Goal: Complete application form

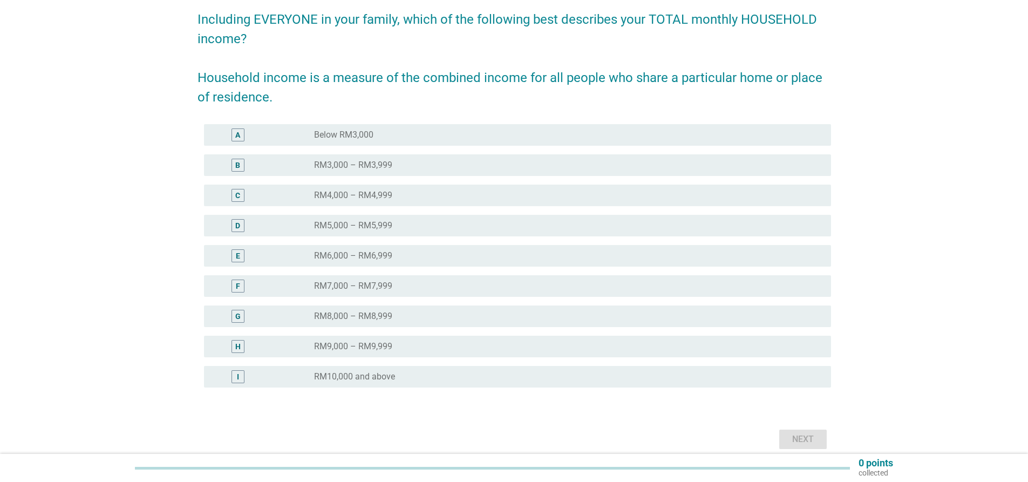
scroll to position [108, 0]
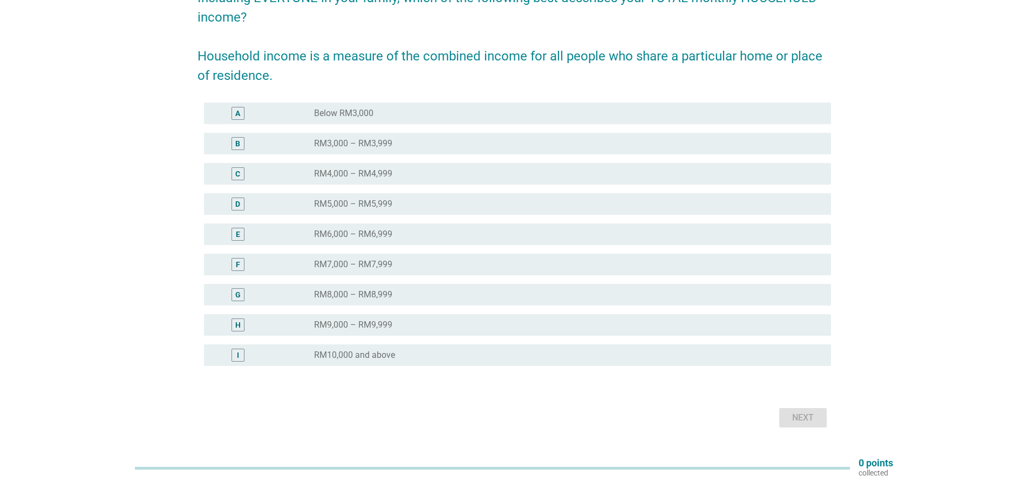
click at [446, 356] on div "radio_button_unchecked RM10,000 and above" at bounding box center [564, 355] width 500 height 11
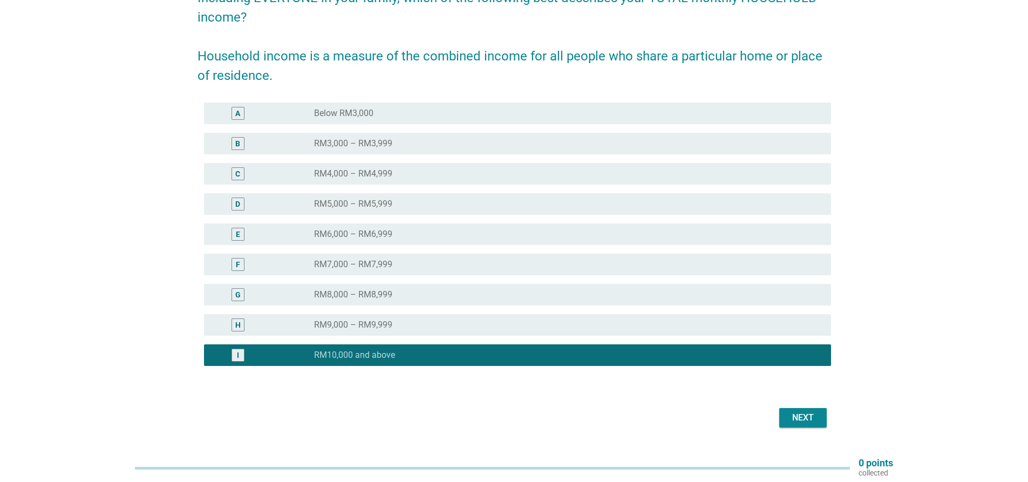
click at [820, 422] on button "Next" at bounding box center [802, 417] width 47 height 19
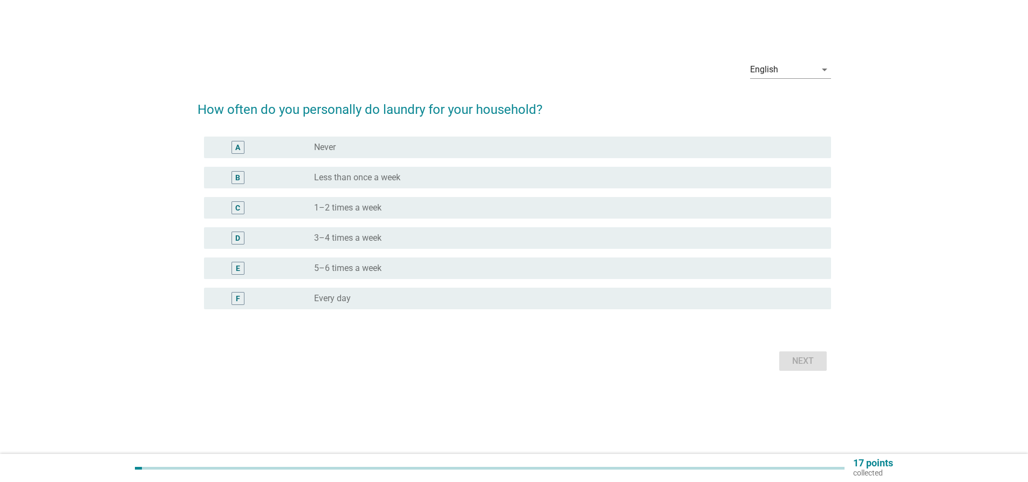
scroll to position [0, 0]
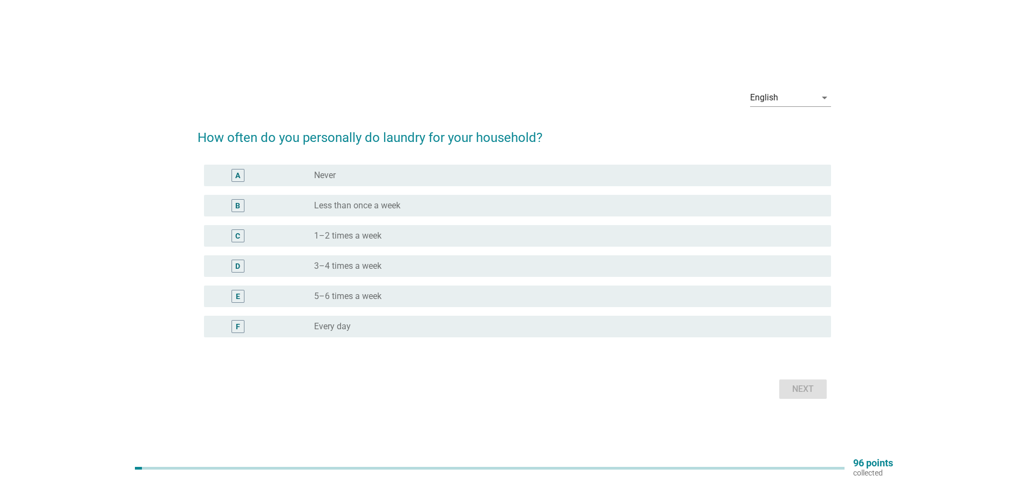
click at [520, 235] on div "radio_button_unchecked 1–2 times a week" at bounding box center [564, 235] width 500 height 11
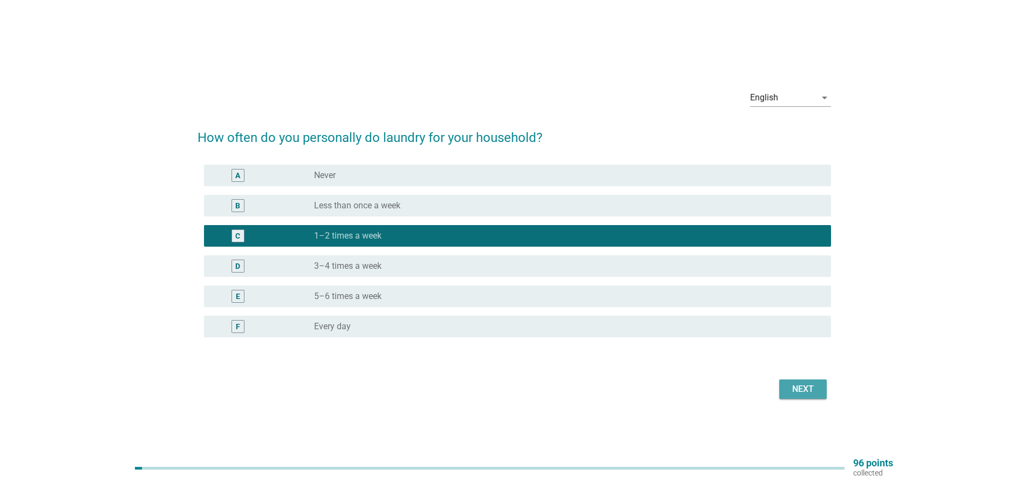
click at [803, 388] on div "Next" at bounding box center [803, 389] width 30 height 13
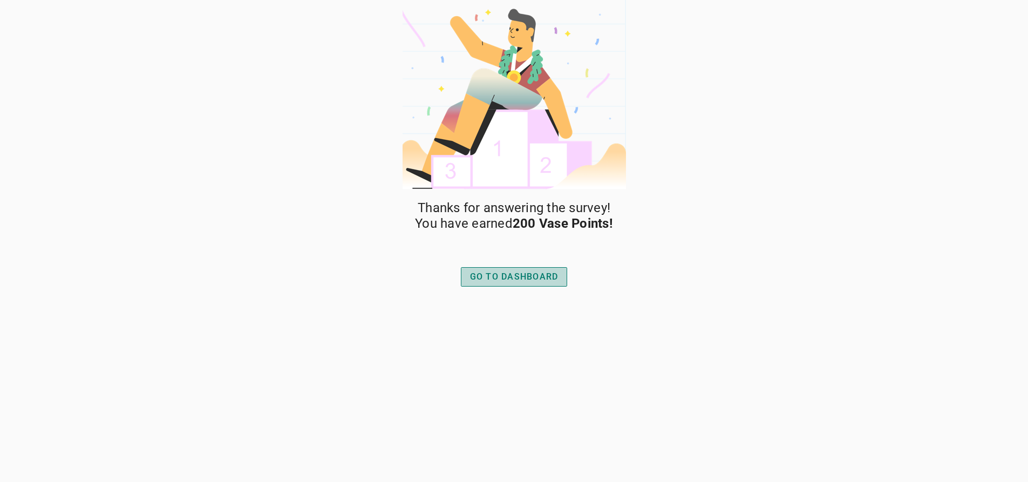
click at [532, 273] on div "GO TO DASHBOARD" at bounding box center [514, 276] width 88 height 13
